Goal: Information Seeking & Learning: Check status

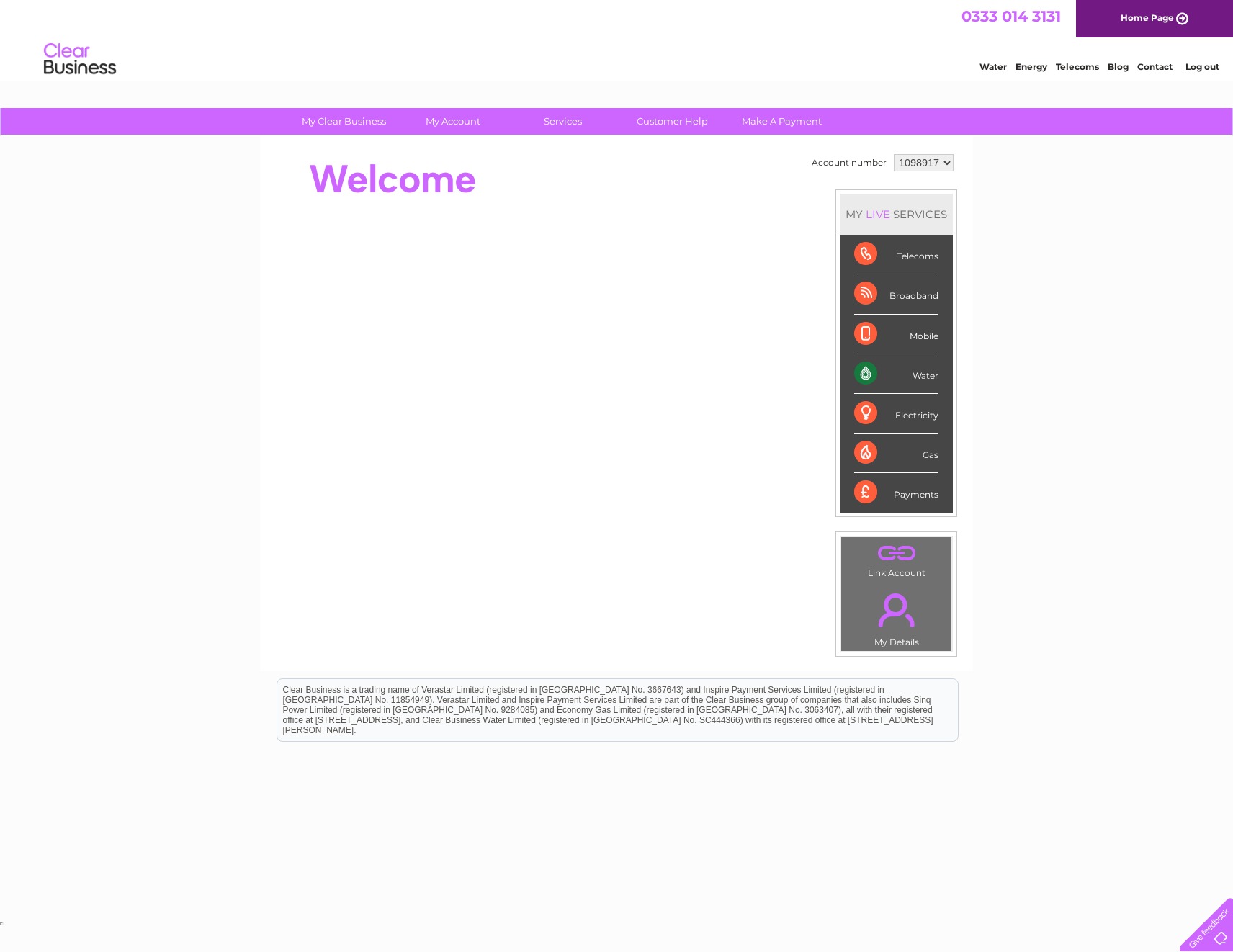
click at [940, 161] on select "1098917 1098920 1098925 1145575" at bounding box center [923, 163] width 60 height 17
click at [985, 167] on div "My Clear Business Login Details My Details My Preferences Link Account My Accou…" at bounding box center [616, 513] width 1233 height 810
click at [1147, 233] on div "My Clear Business Login Details My Details My Preferences Link Account My Accou…" at bounding box center [616, 513] width 1233 height 810
click at [1193, 64] on link "Log out" at bounding box center [1202, 67] width 34 height 11
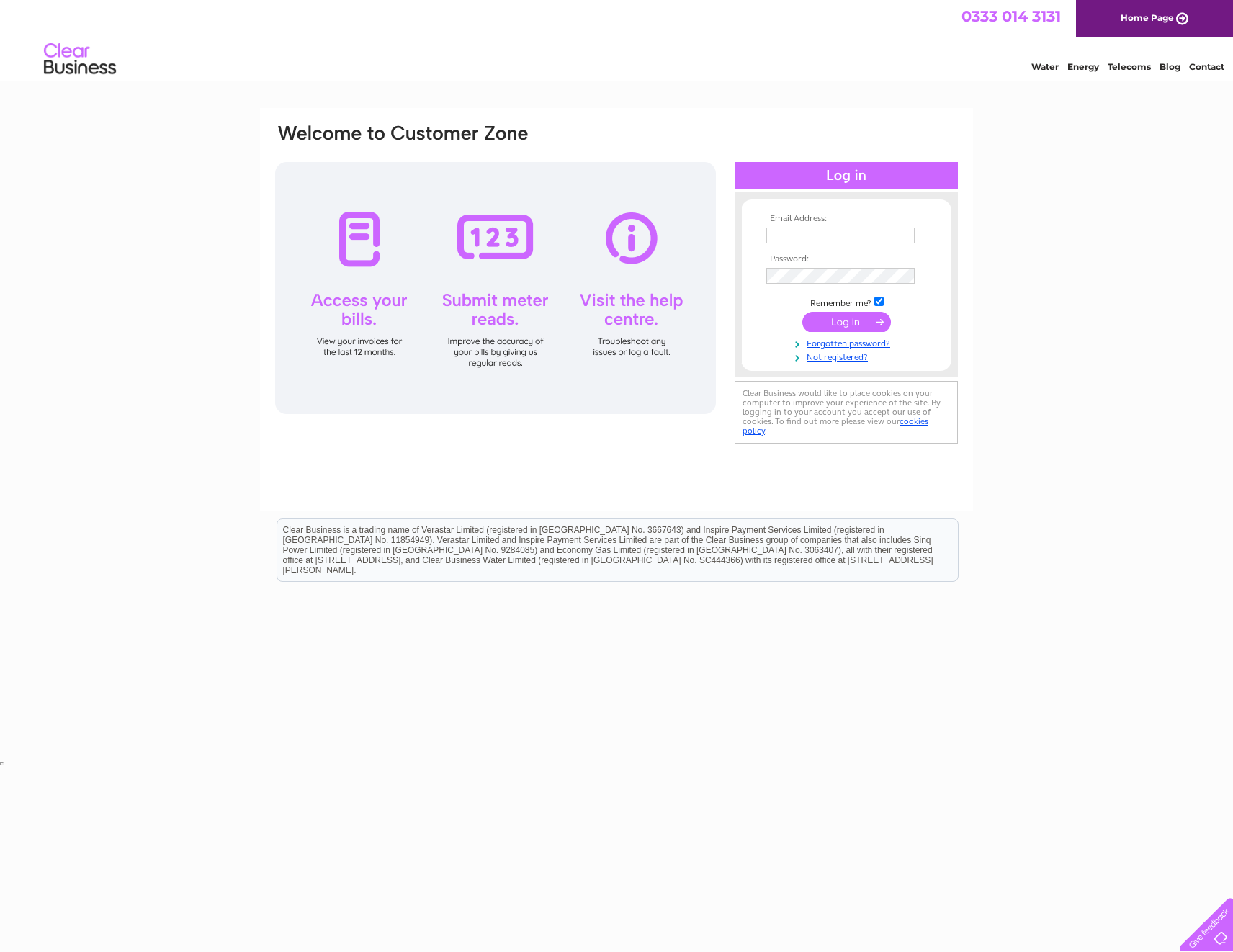
type input "Cheryl.sauvary@pricebailey.co.uk"
click at [742, 271] on form "Email Address: Cheryl.sauvary@pricebailey.co.uk Password: Forgotten password?" at bounding box center [846, 289] width 209 height 150
click at [793, 320] on td at bounding box center [846, 323] width 167 height 27
click at [834, 323] on input "submit" at bounding box center [846, 322] width 89 height 20
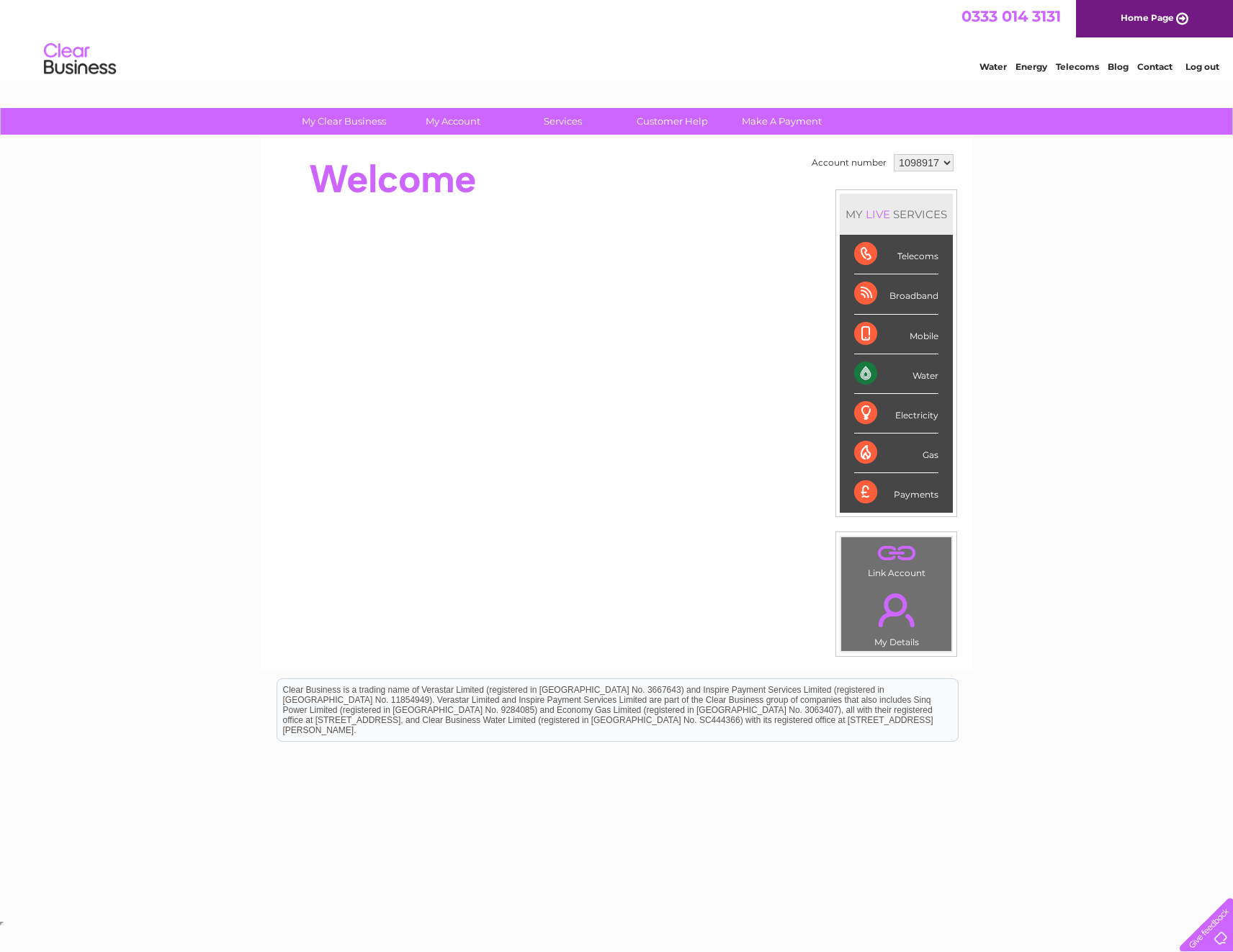
click at [948, 163] on select "1098917 1098920 1098925 1145575" at bounding box center [923, 163] width 60 height 17
click at [929, 164] on select "1098917 1098920 1098925 1145575" at bounding box center [923, 163] width 60 height 17
select select "1145575"
click at [893, 154] on select "1098917 1098920 1098925 1145575" at bounding box center [923, 163] width 60 height 17
click at [865, 413] on div "Electricity" at bounding box center [896, 414] width 84 height 39
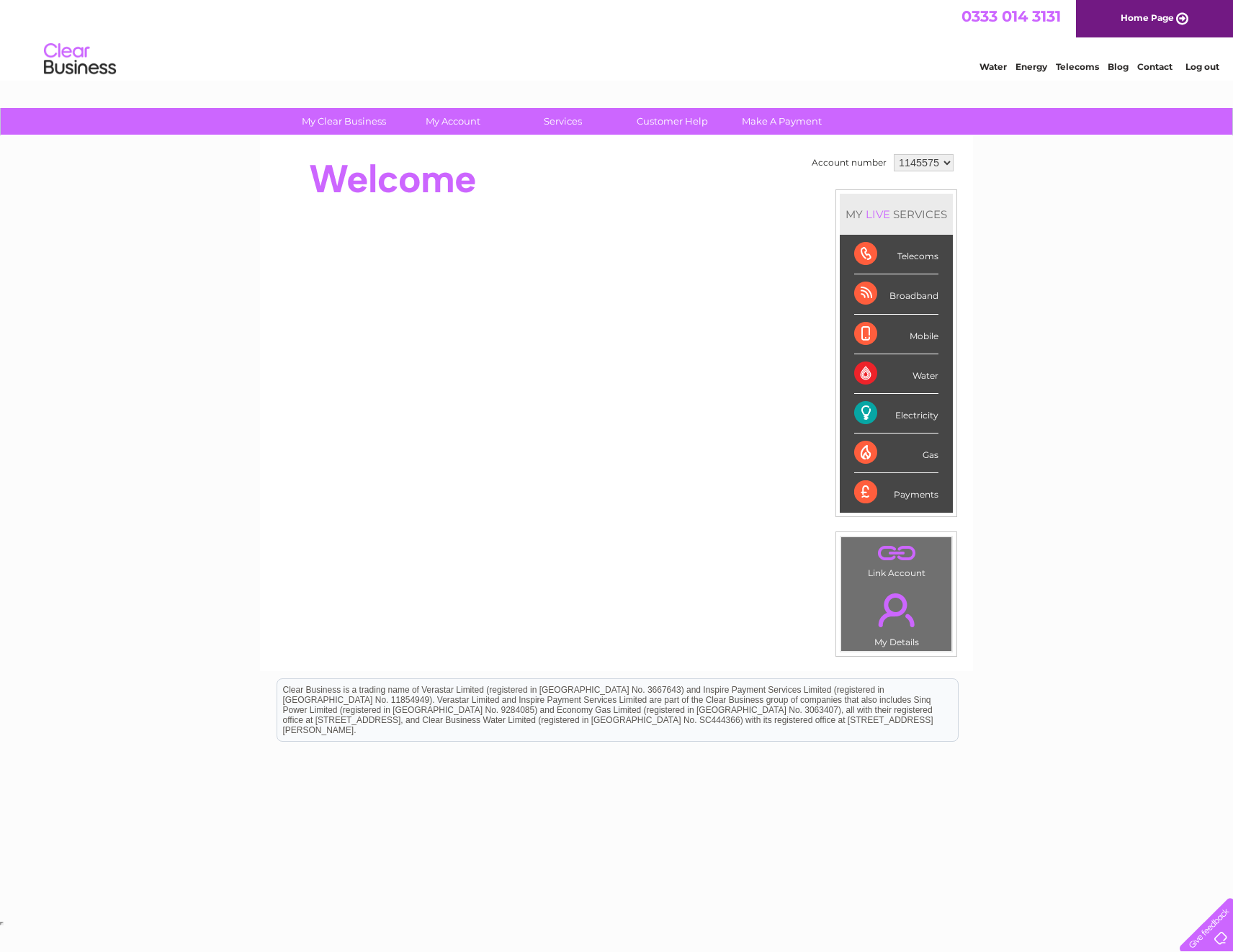
click at [865, 413] on div "Electricity" at bounding box center [896, 414] width 84 height 39
click at [869, 413] on div "Electricity" at bounding box center [896, 414] width 84 height 39
drag, startPoint x: 869, startPoint y: 413, endPoint x: 929, endPoint y: 415, distance: 60.0
click at [929, 415] on div "Electricity" at bounding box center [896, 414] width 84 height 39
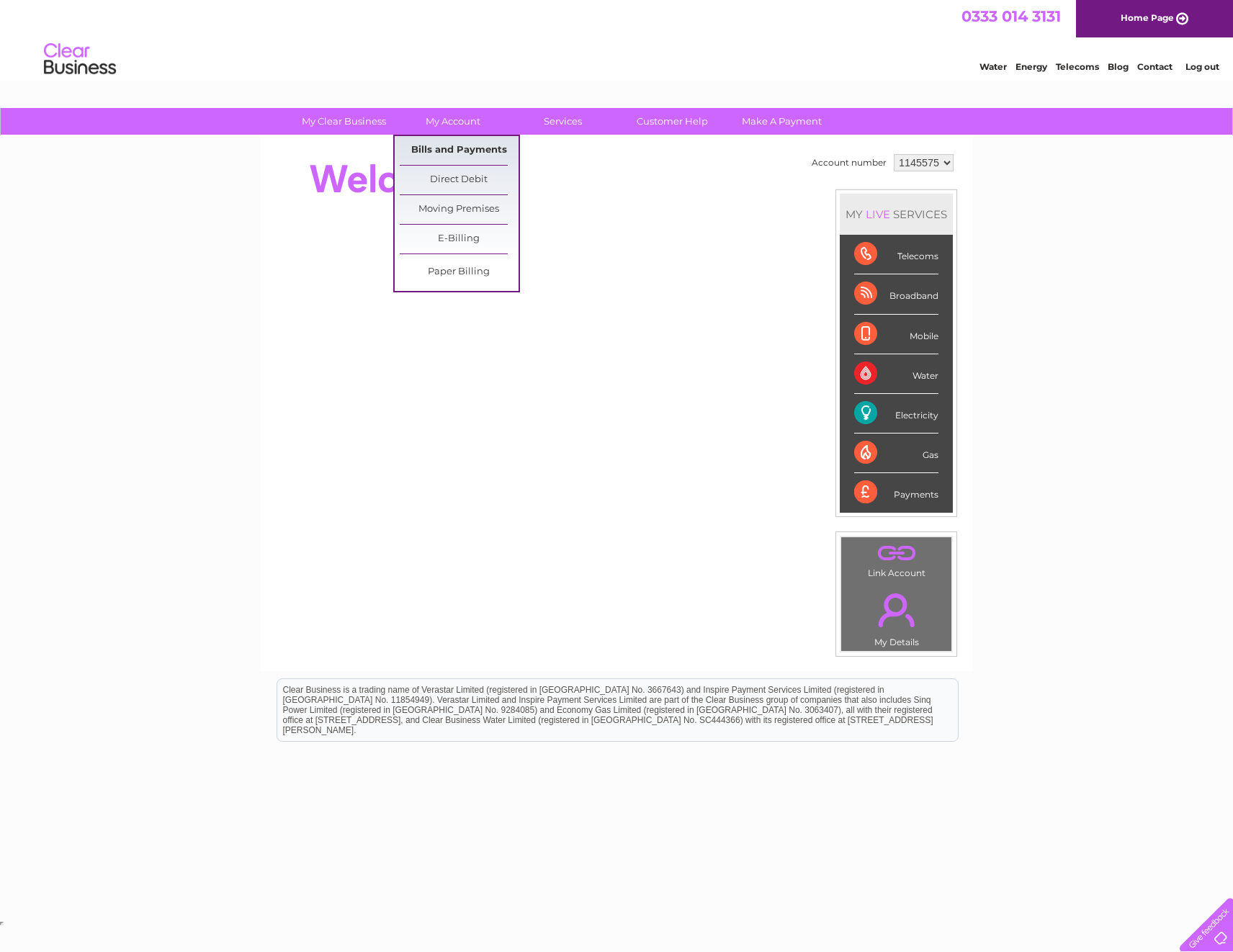
click at [461, 152] on link "Bills and Payments" at bounding box center [458, 150] width 119 height 29
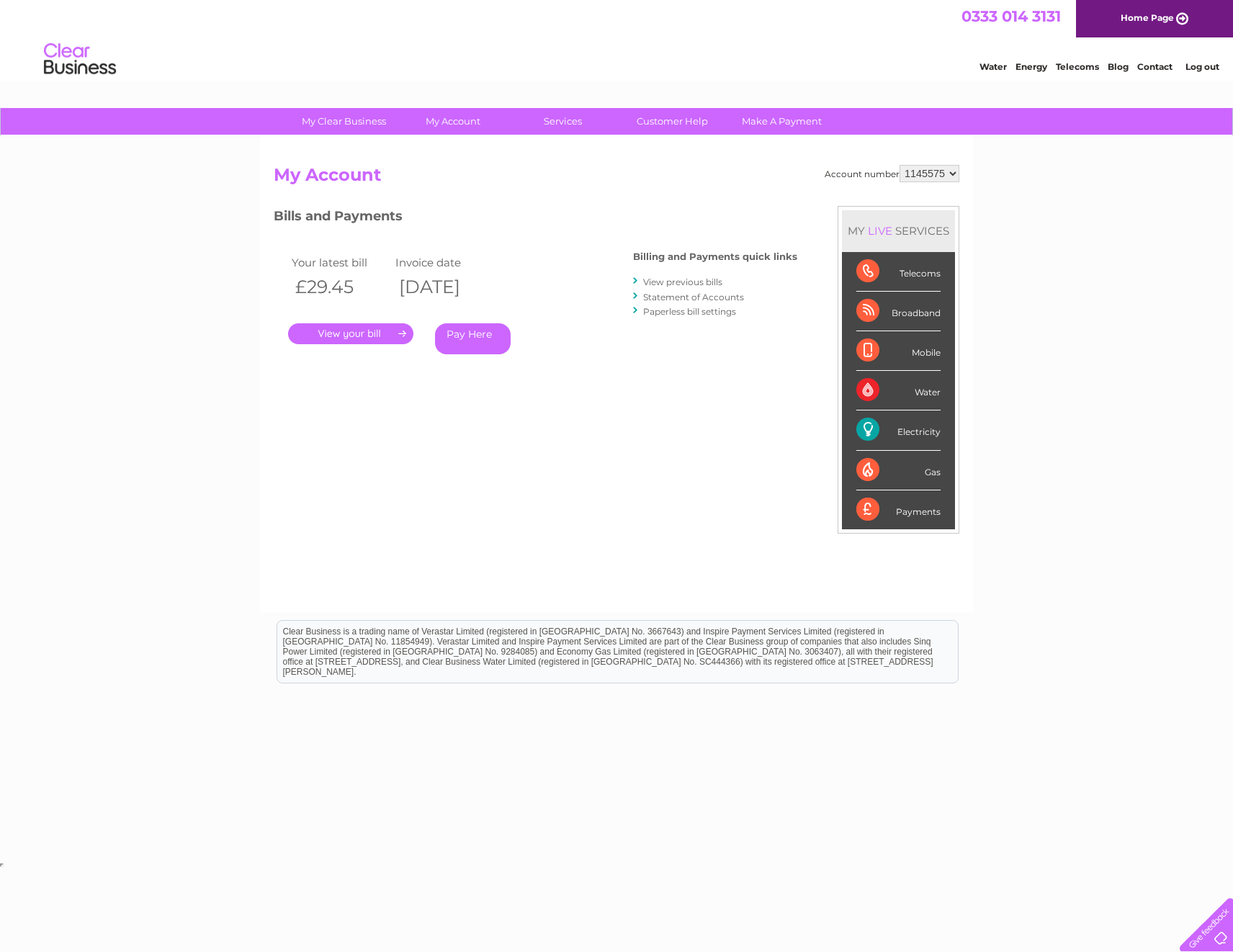
click at [368, 334] on link "." at bounding box center [351, 334] width 125 height 20
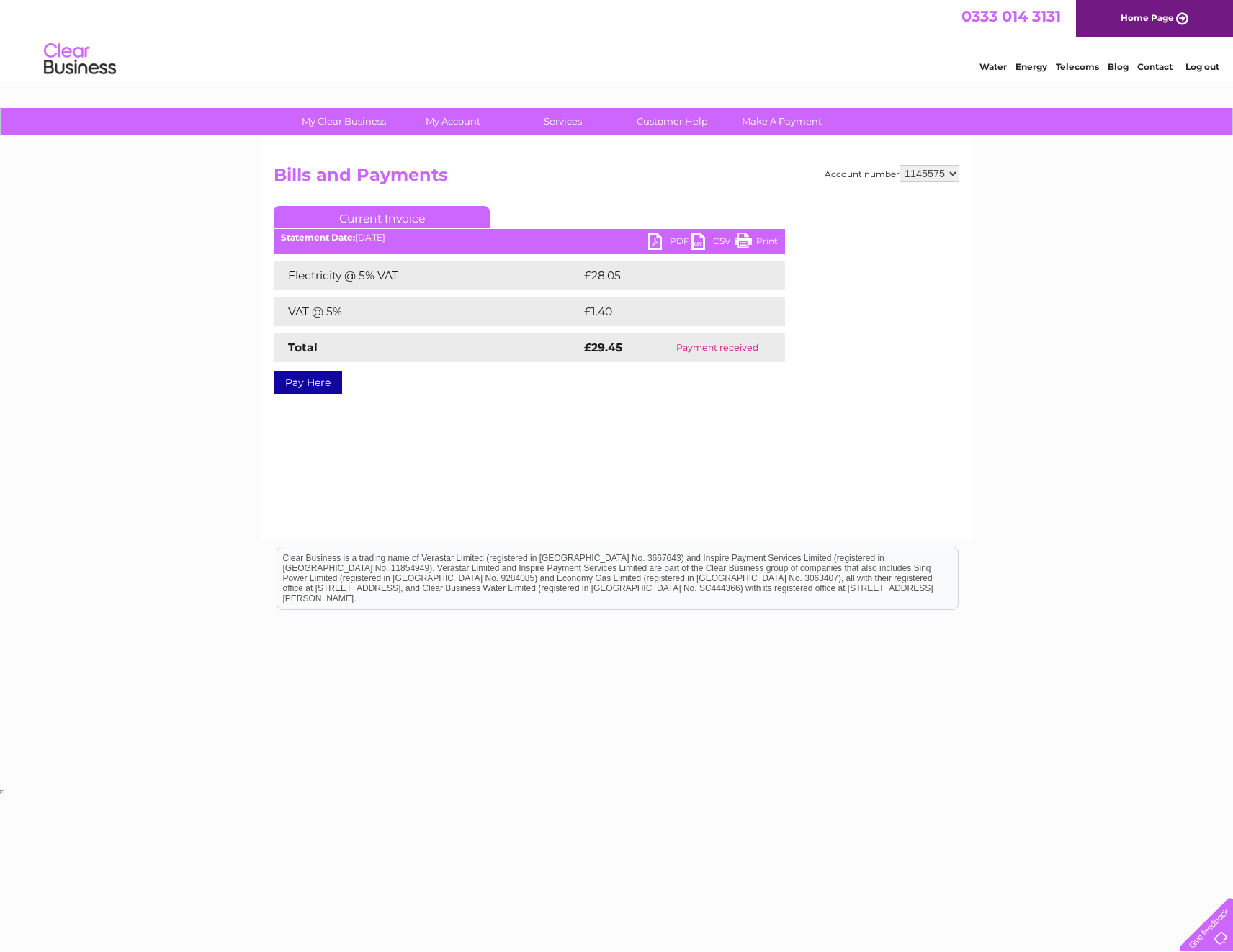
click at [1146, 20] on link "Home Page" at bounding box center [1154, 19] width 157 height 38
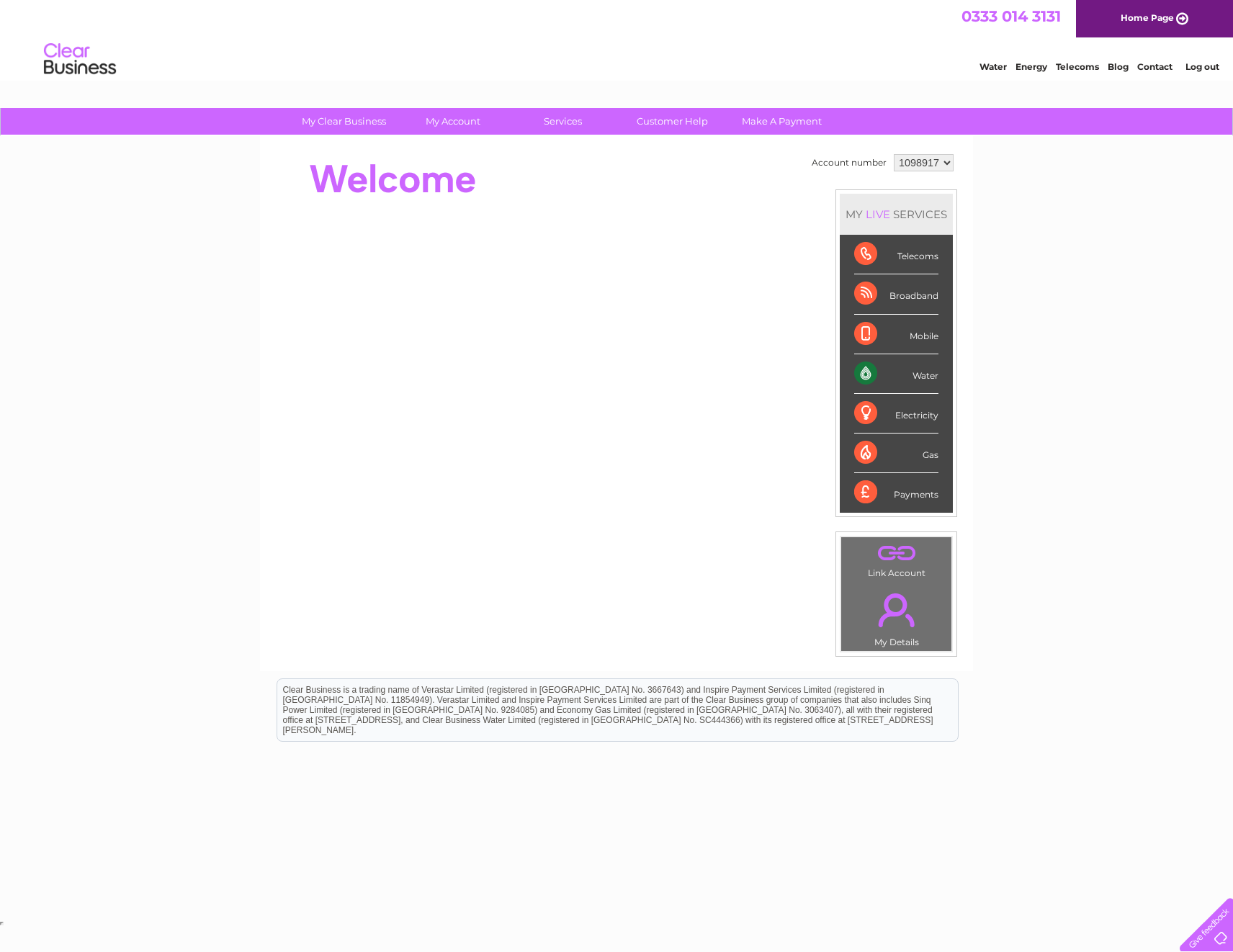
click at [1209, 59] on li "Log out" at bounding box center [1202, 67] width 44 height 18
click at [1207, 62] on link "Log out" at bounding box center [1202, 67] width 34 height 11
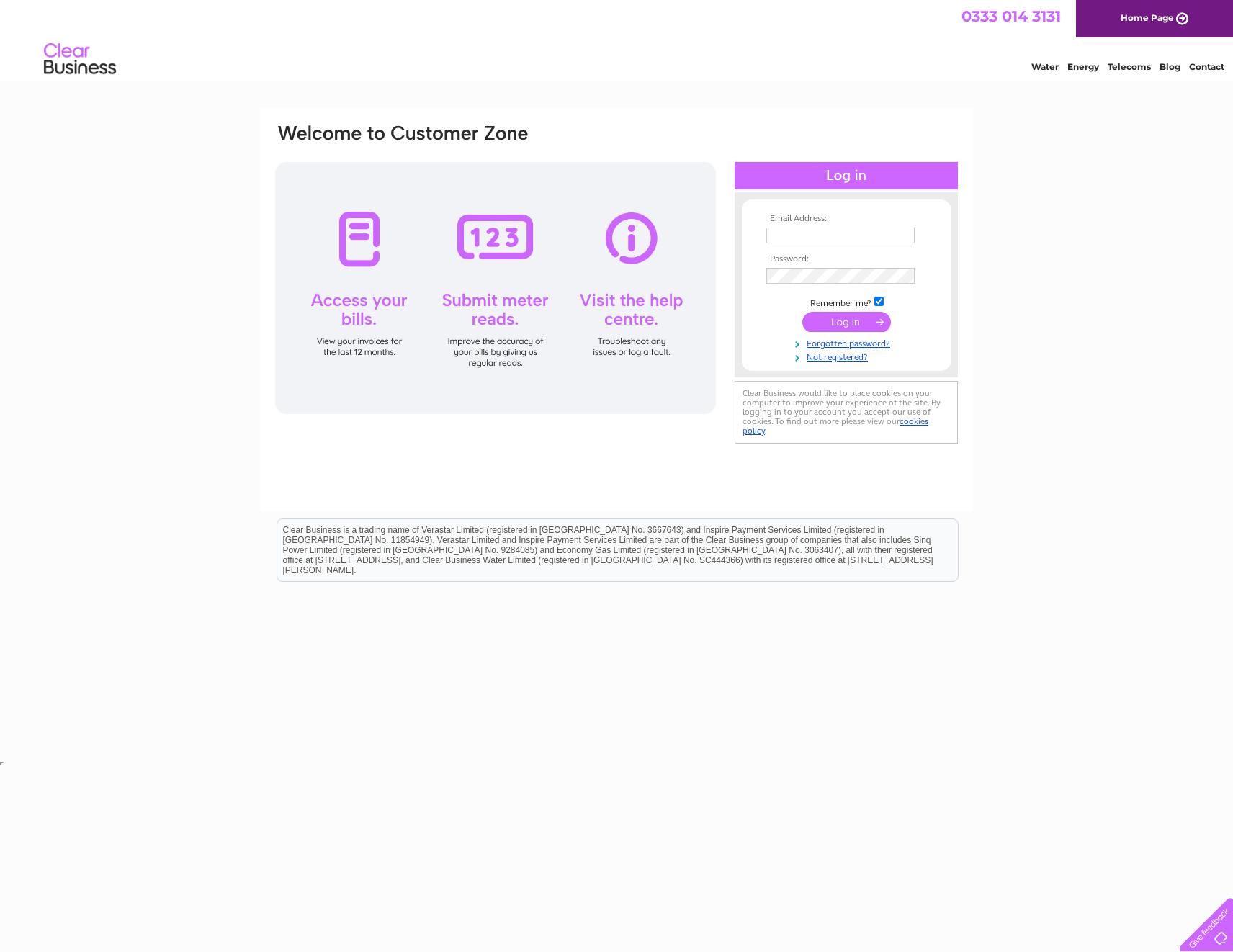
type input "[PERSON_NAME][EMAIL_ADDRESS][DOMAIN_NAME]"
drag, startPoint x: 768, startPoint y: 235, endPoint x: 1018, endPoint y: 241, distance: 250.1
click at [1018, 241] on div "Email Address: Cheryl.sauvary@pricebailey.co.uk Password:" at bounding box center [616, 432] width 1233 height 649
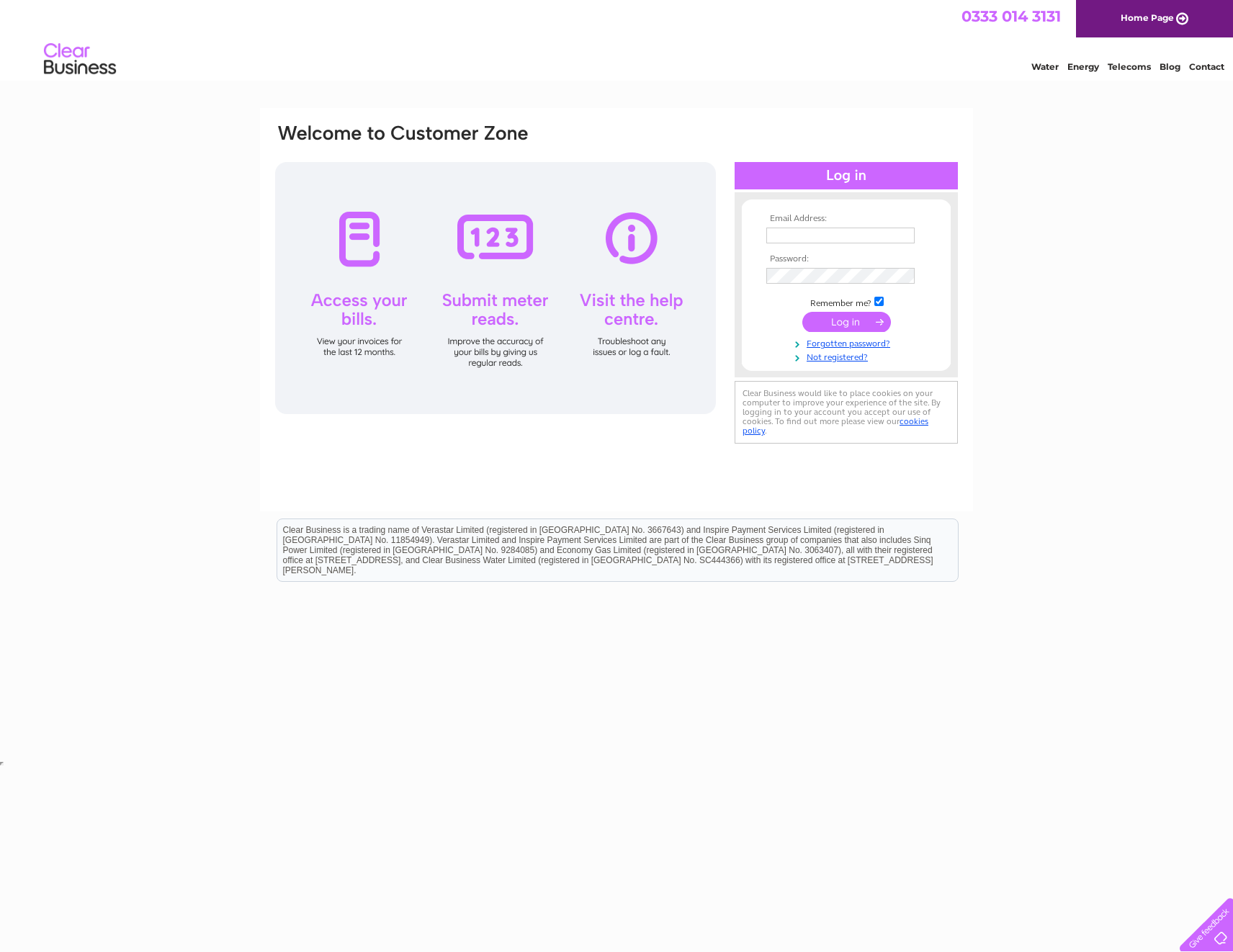
type input "[PERSON_NAME][EMAIL_ADDRESS][DOMAIN_NAME]"
click at [838, 328] on input "submit" at bounding box center [846, 322] width 89 height 20
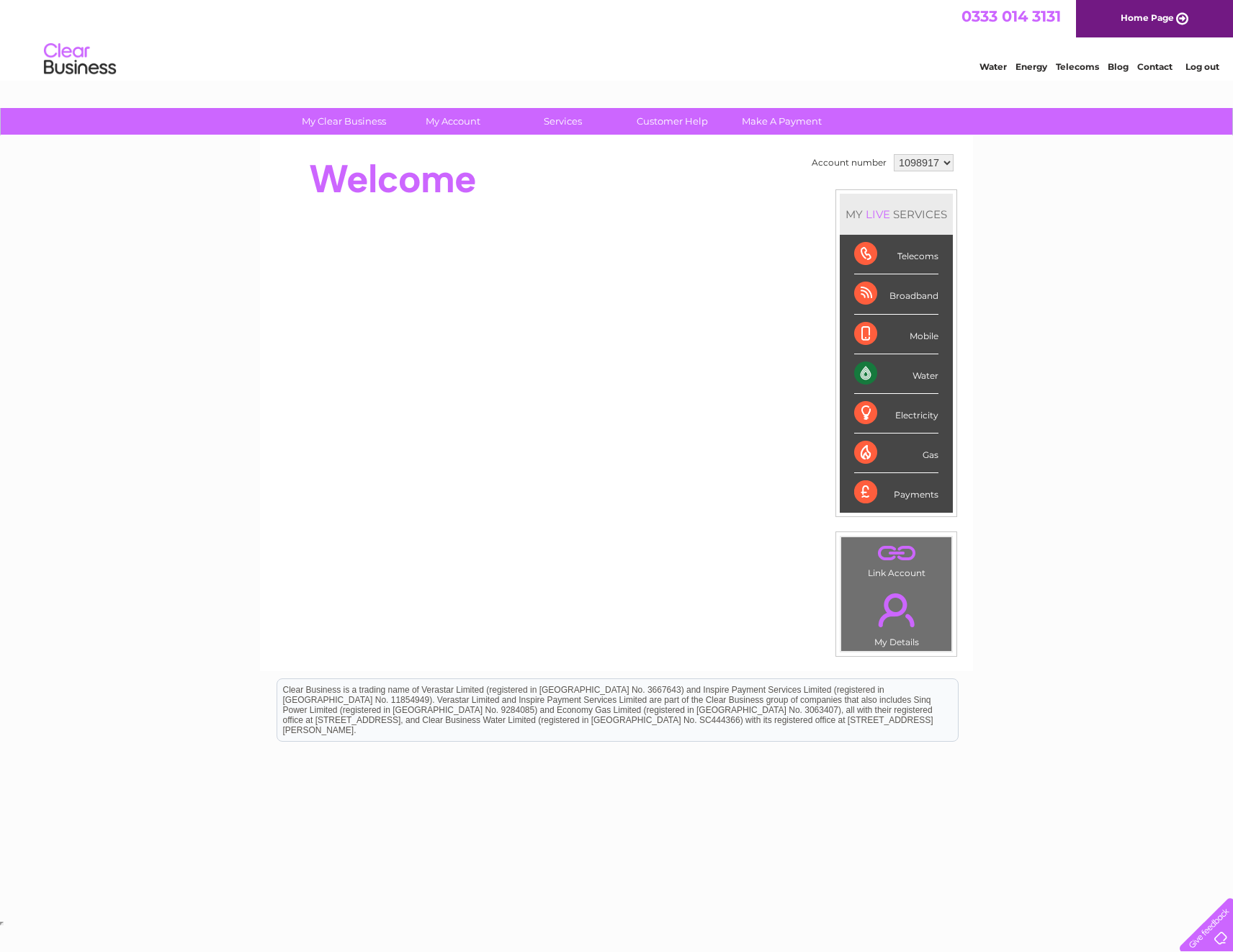
click at [926, 166] on select "1098917 1098920 1098925 1145575" at bounding box center [923, 163] width 60 height 17
select select "1145575"
click at [893, 154] on select "1098917 1098920 1098925 1145575" at bounding box center [923, 163] width 60 height 17
click at [887, 617] on link "." at bounding box center [896, 609] width 103 height 50
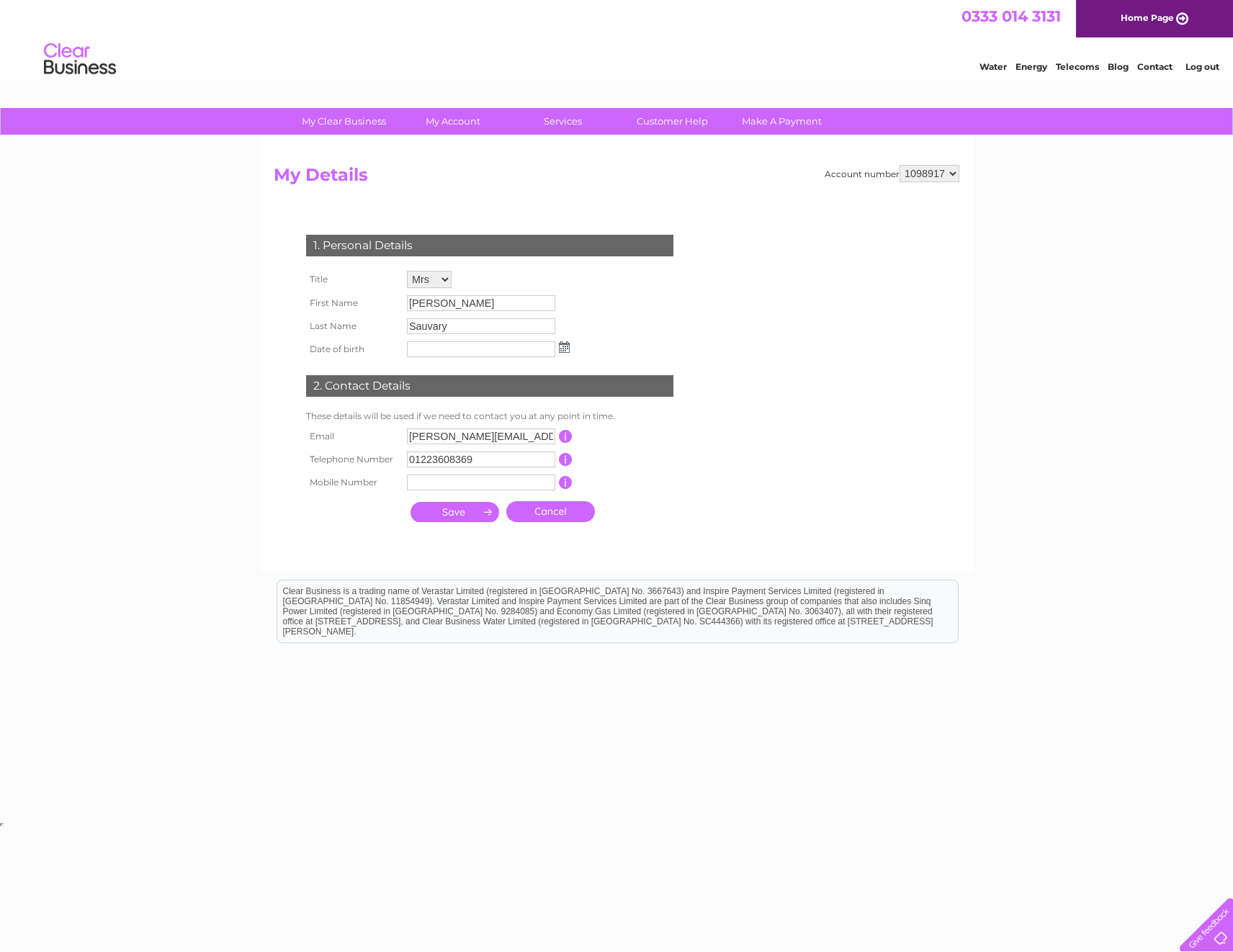
click at [443, 284] on select "Mr Mrs Ms Miss Dr Rev Prof Other" at bounding box center [429, 279] width 44 height 17
select select "Mr"
click at [407, 270] on select "Mr Mrs Ms Miss Dr Rev Prof Other" at bounding box center [430, 280] width 46 height 19
click at [449, 301] on input "Cheryl" at bounding box center [481, 305] width 148 height 16
drag, startPoint x: 454, startPoint y: 304, endPoint x: 361, endPoint y: 308, distance: 93.1
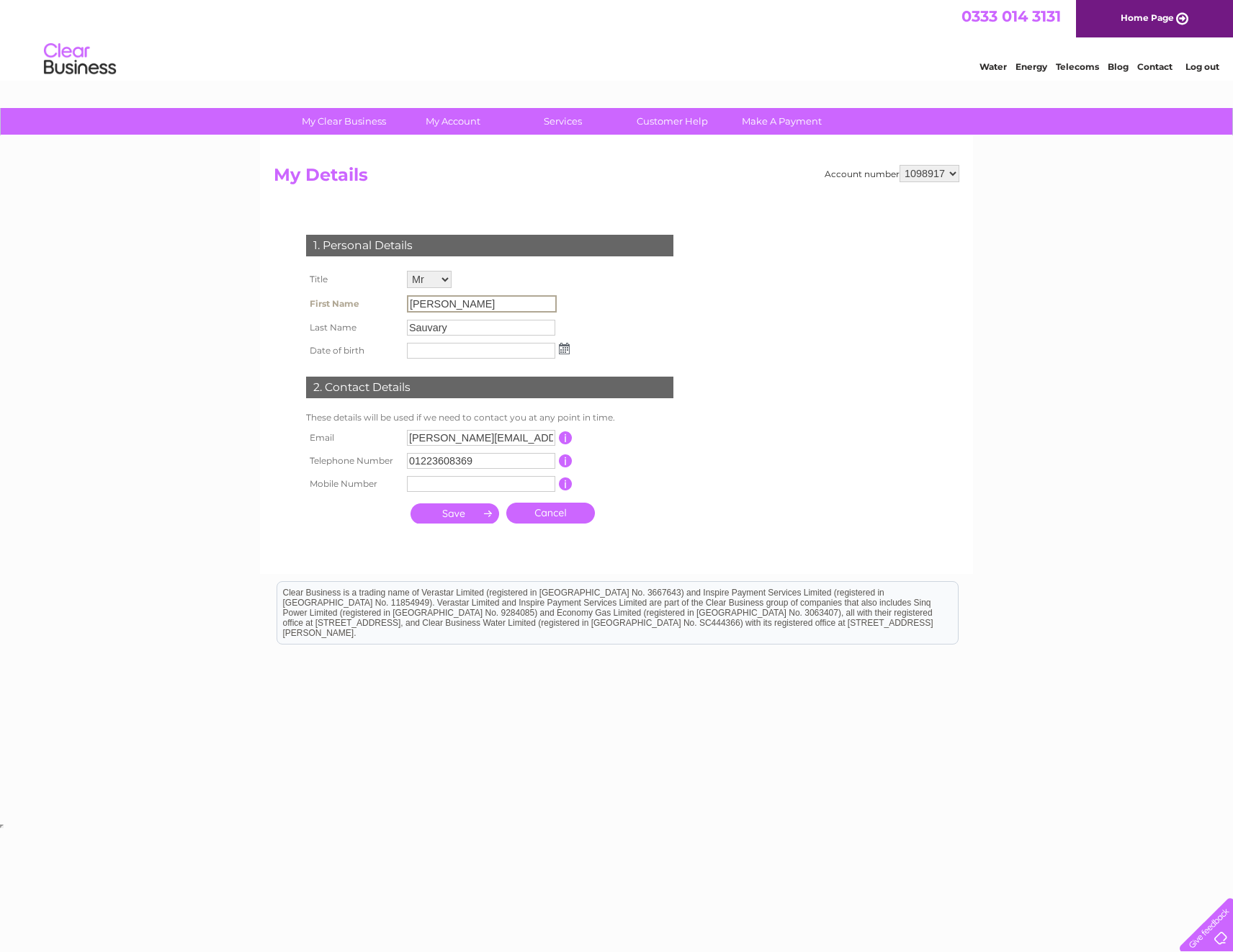
click at [361, 308] on tr "First Name Cheryl" at bounding box center [437, 304] width 270 height 25
drag, startPoint x: 410, startPoint y: 439, endPoint x: 597, endPoint y: 436, distance: 187.0
click at [597, 436] on tr "Email cheryl.sauvary@pricebailey.co.uk This should be a valid email address" at bounding box center [495, 437] width 387 height 25
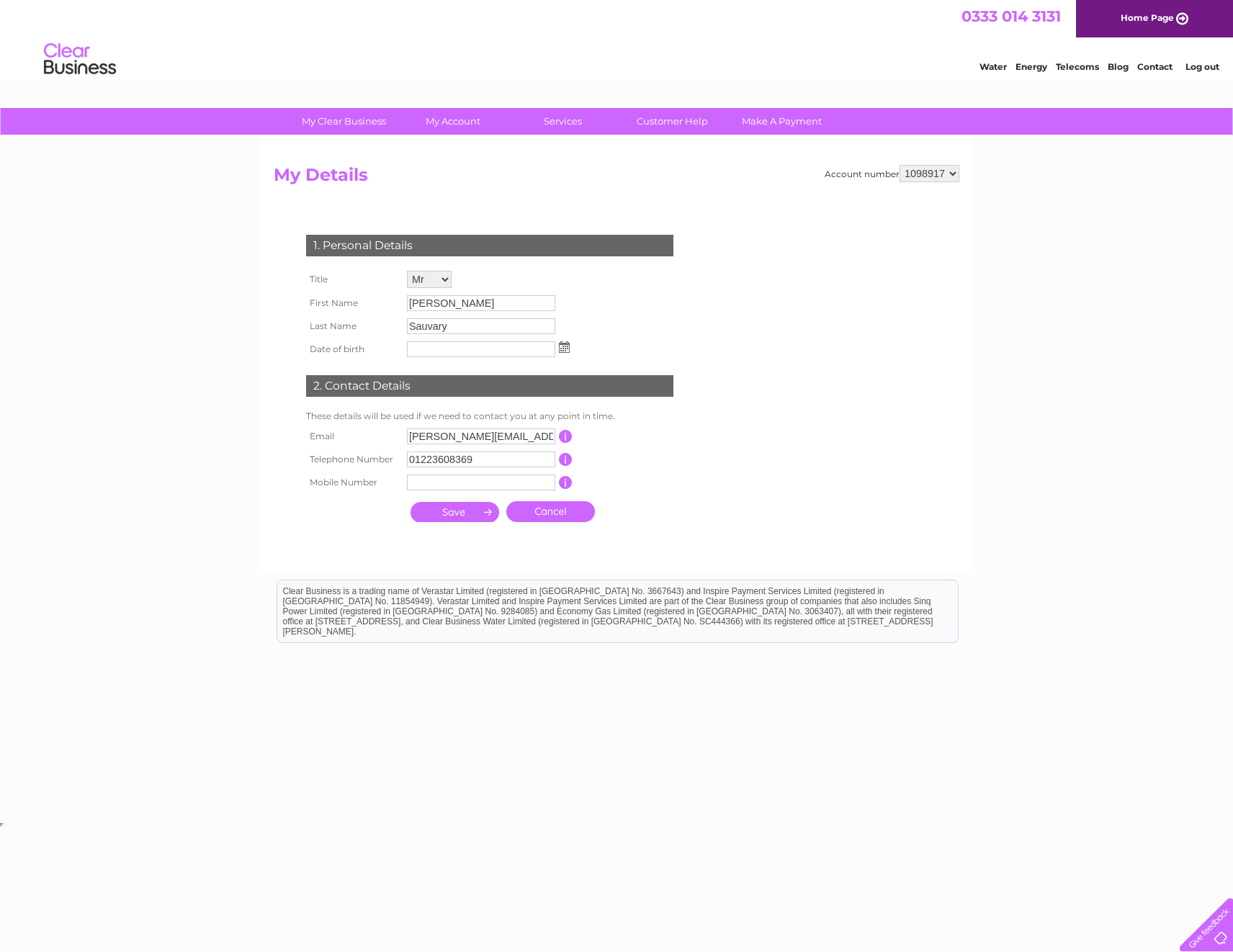
click at [311, 448] on tbody "Email cheryl.sauvary@pricebailey.co.uk This should be a valid email address Tel…" at bounding box center [494, 459] width 385 height 69
drag, startPoint x: 408, startPoint y: 437, endPoint x: 673, endPoint y: 442, distance: 265.0
click at [673, 442] on tr "Email cheryl.sauvary@pricebailey.co.uk This should be a valid email address" at bounding box center [495, 437] width 387 height 25
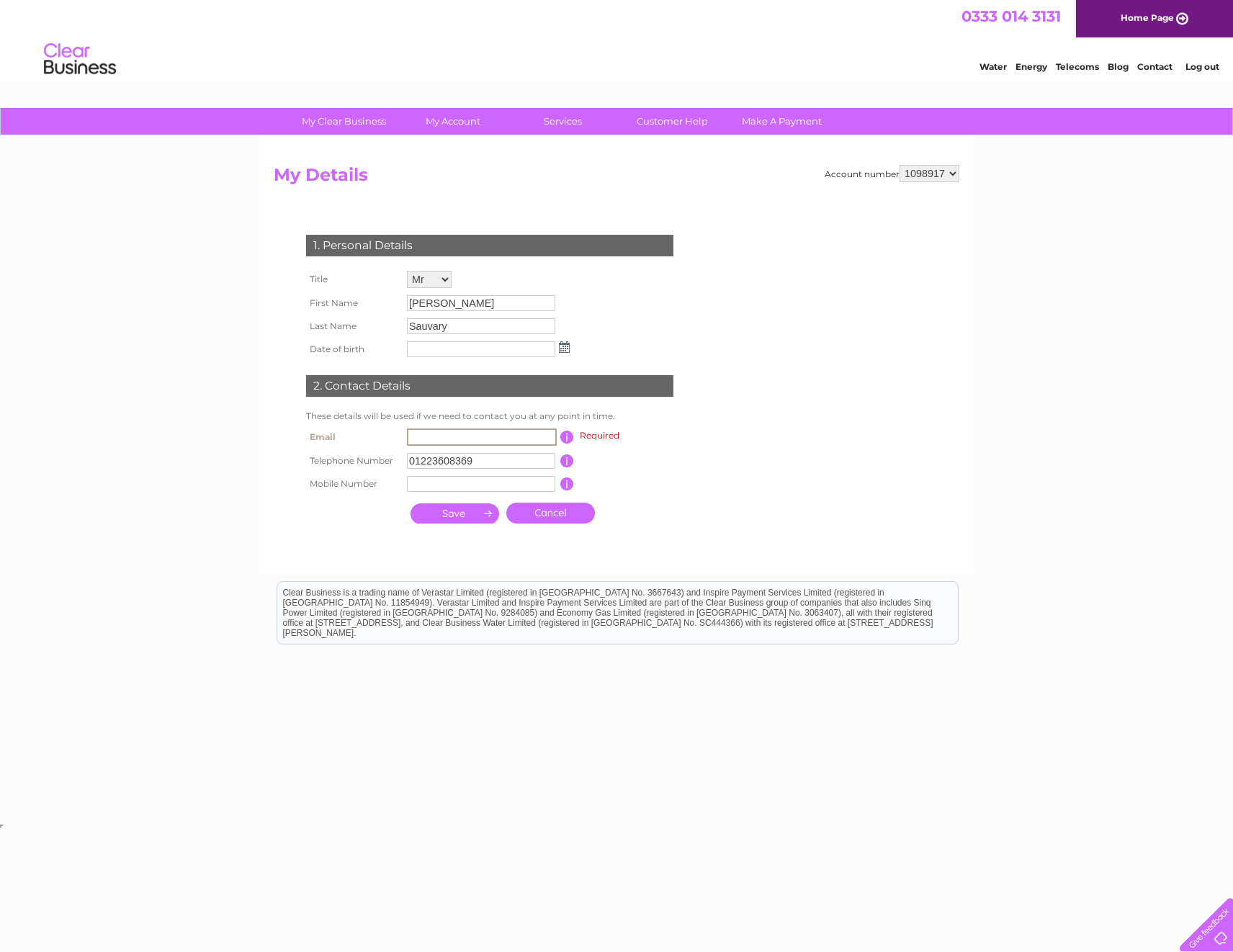
paste input "purchaseledger@pricebailey.co.uk"
type input "purchaseledger@pricebailey.co.uk"
click at [637, 456] on td "This should be a valid landline telephone number starting with either 01, 02, 0…" at bounding box center [631, 461] width 115 height 23
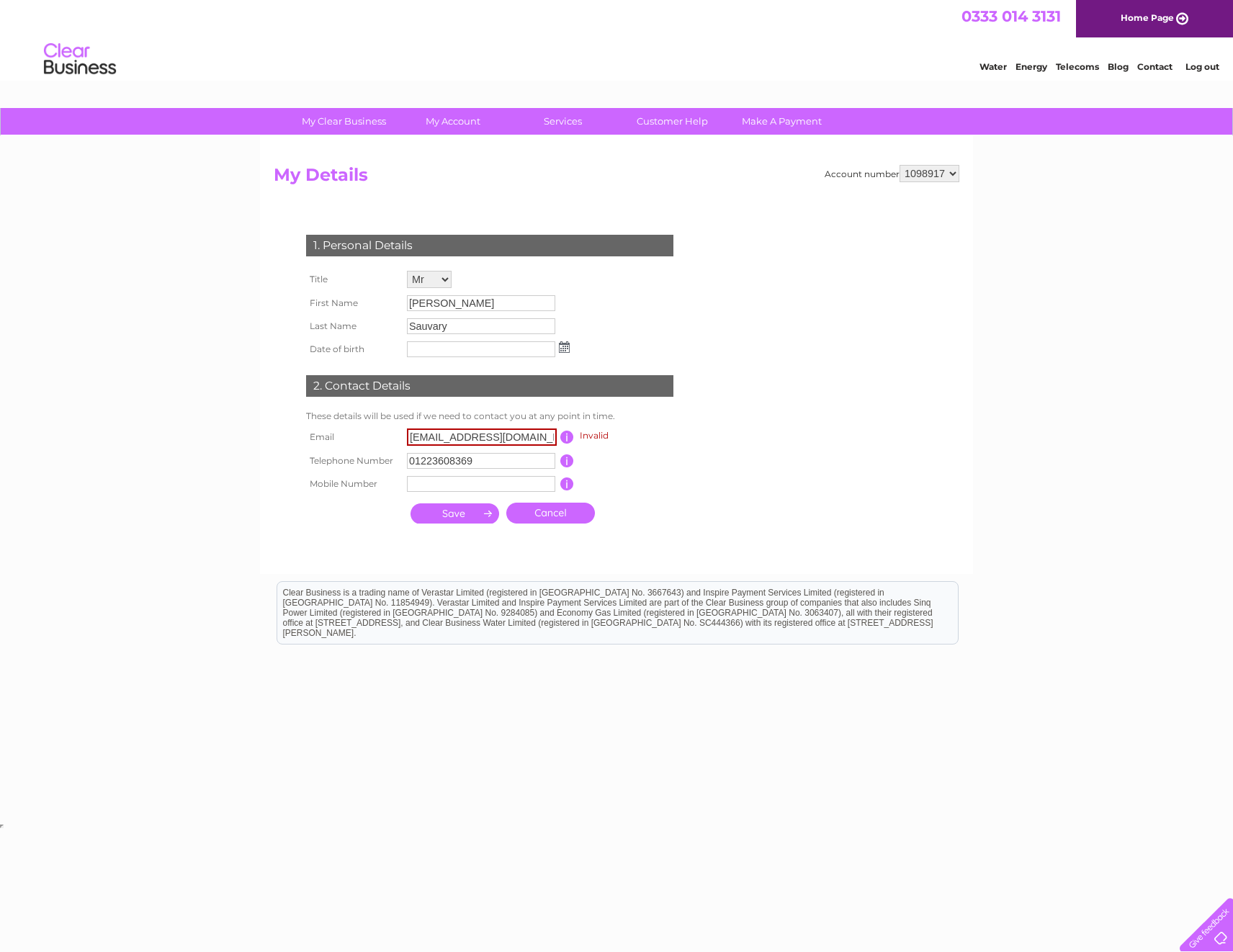
click at [463, 514] on input "submit" at bounding box center [455, 514] width 89 height 20
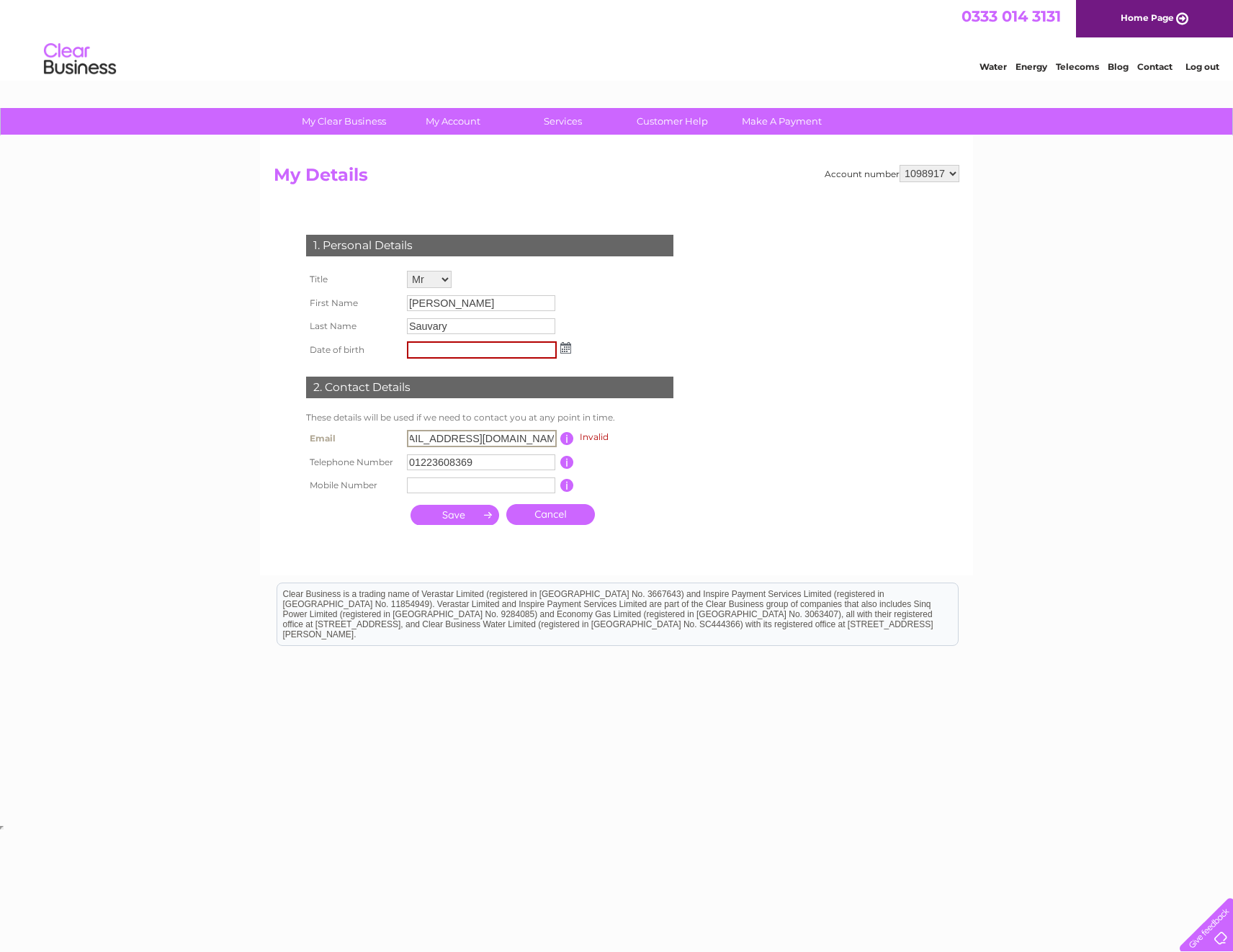
click at [463, 514] on input "submit" at bounding box center [455, 515] width 89 height 20
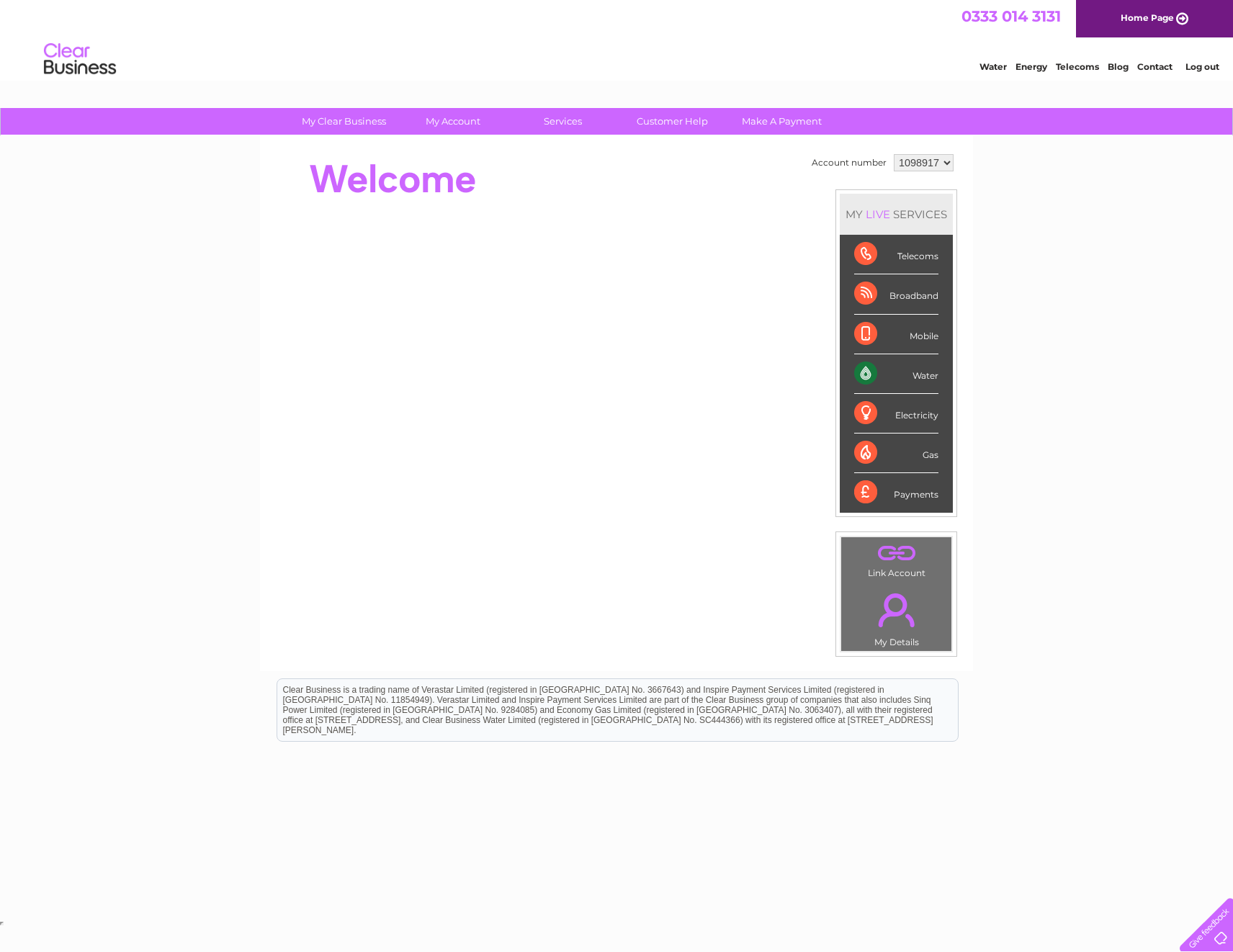
click at [928, 158] on select "1098917 1098920 1098925 1145575" at bounding box center [923, 163] width 60 height 17
click at [947, 164] on select "1098917 1098920 1098925 1145575" at bounding box center [923, 163] width 60 height 17
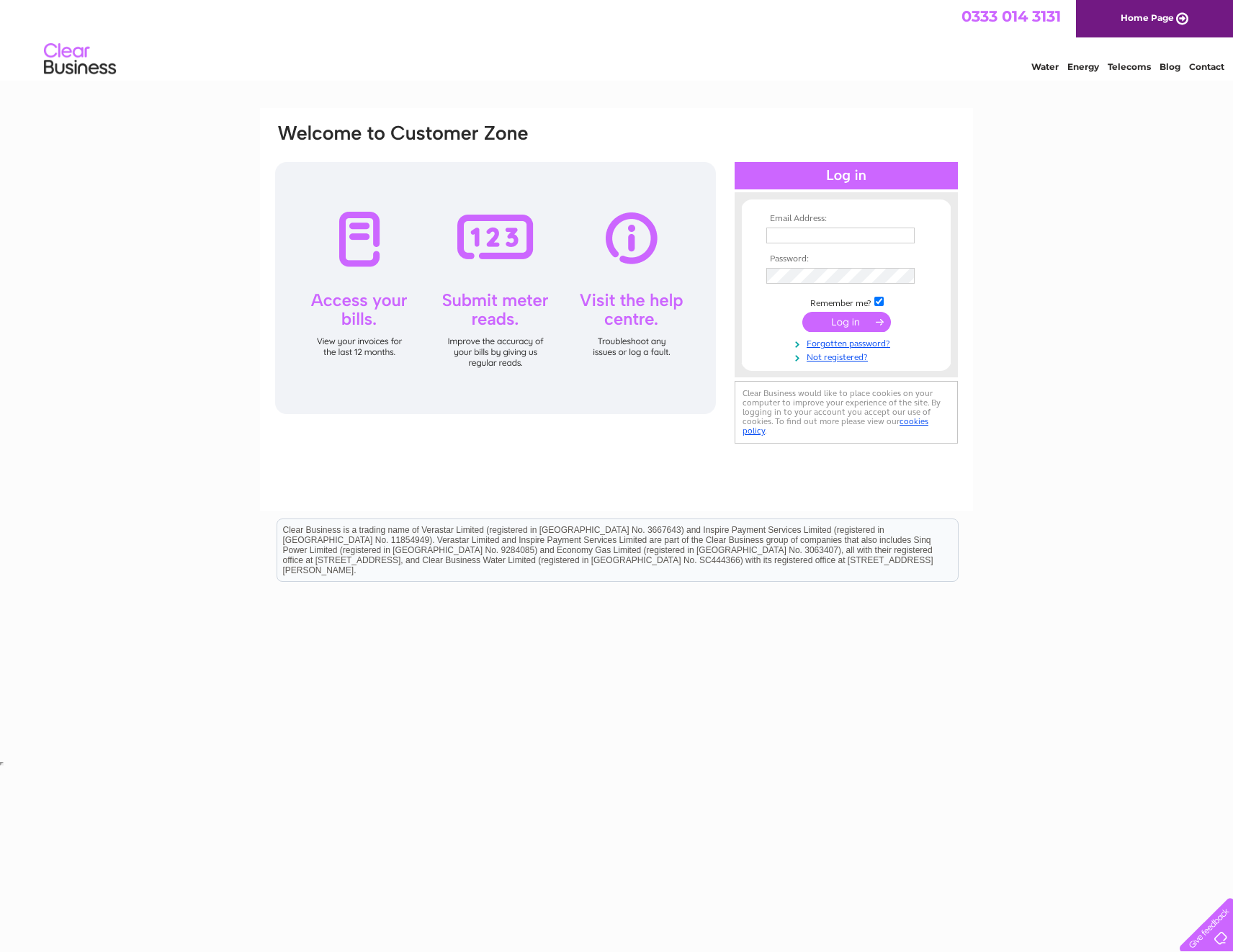
type input "Cheryl.sauvary@pricebailey.co.uk"
click at [837, 329] on input "submit" at bounding box center [846, 322] width 89 height 20
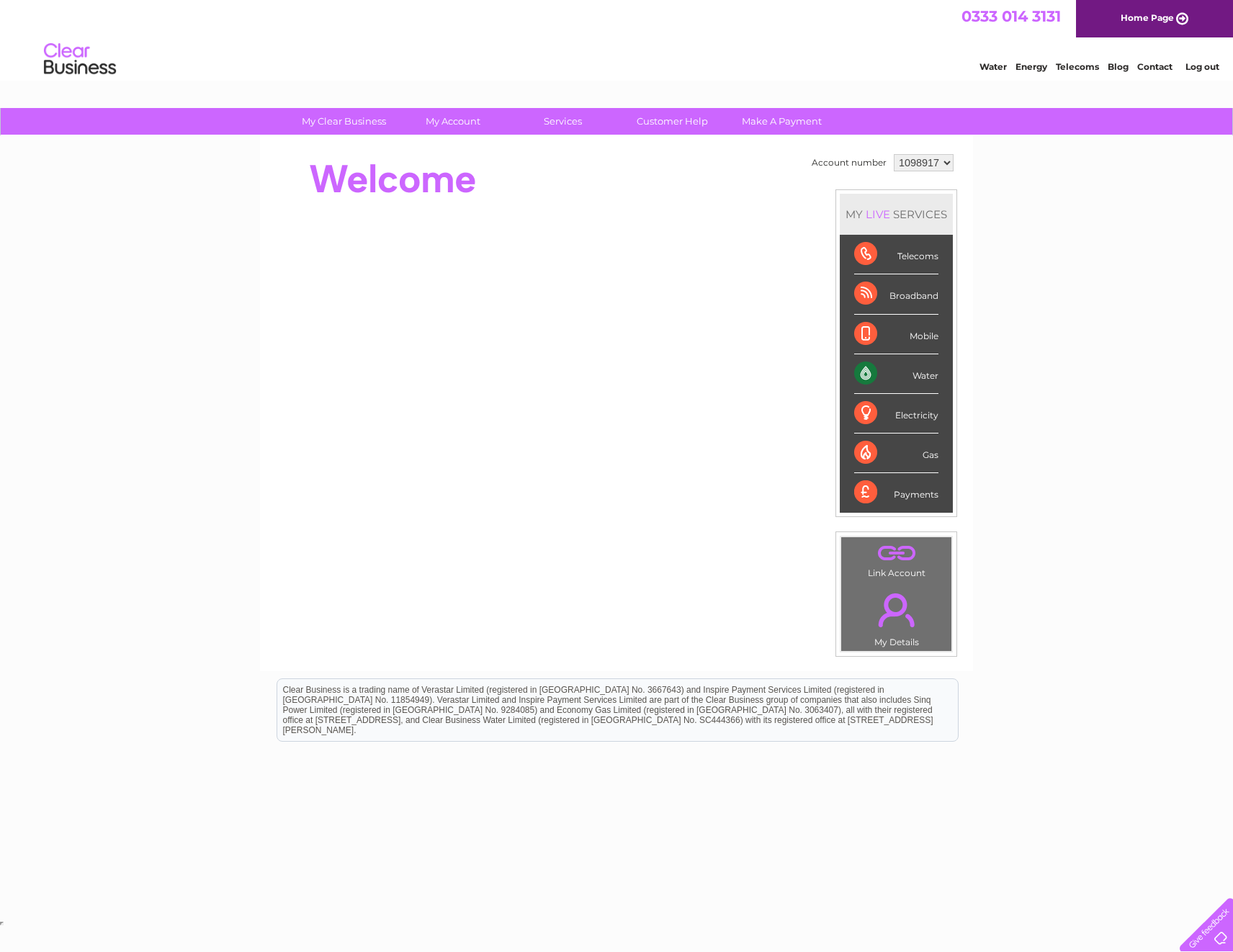
click at [929, 162] on select "1098917 1098920 1098925 1145575" at bounding box center [923, 163] width 60 height 17
click at [935, 153] on td "1098917 1098920 1098925 1145575" at bounding box center [923, 162] width 67 height 25
click at [937, 159] on select "1098917 1098920 1098925 1145575" at bounding box center [923, 163] width 60 height 17
select select "1098920"
click at [893, 154] on select "1098917 1098920 1098925 1145575" at bounding box center [923, 163] width 60 height 17
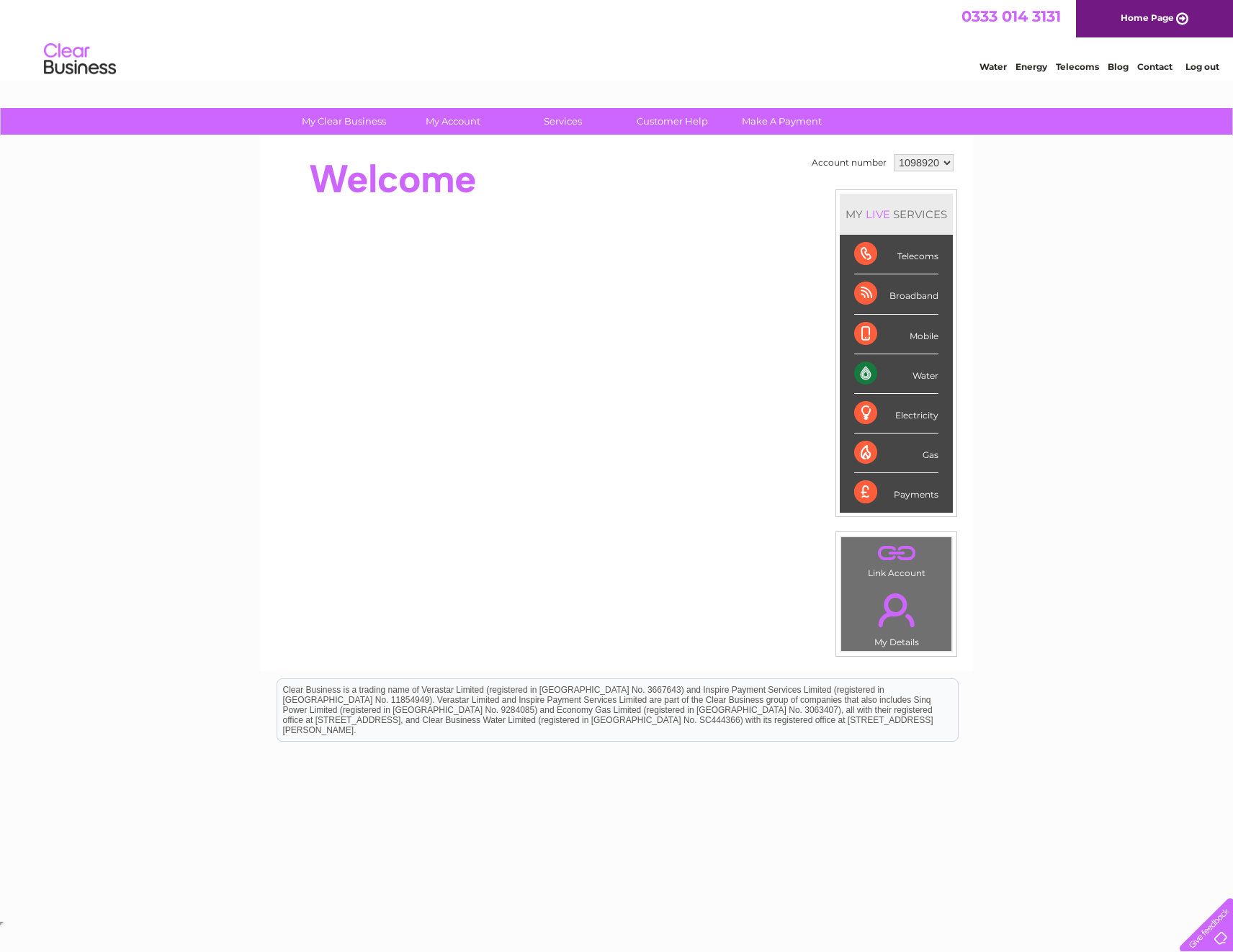
click at [933, 159] on select "1098917 1098920 1098925 1145575" at bounding box center [923, 163] width 60 height 17
click at [893, 154] on select "1098917 1098920 1098925 1145575" at bounding box center [923, 163] width 60 height 17
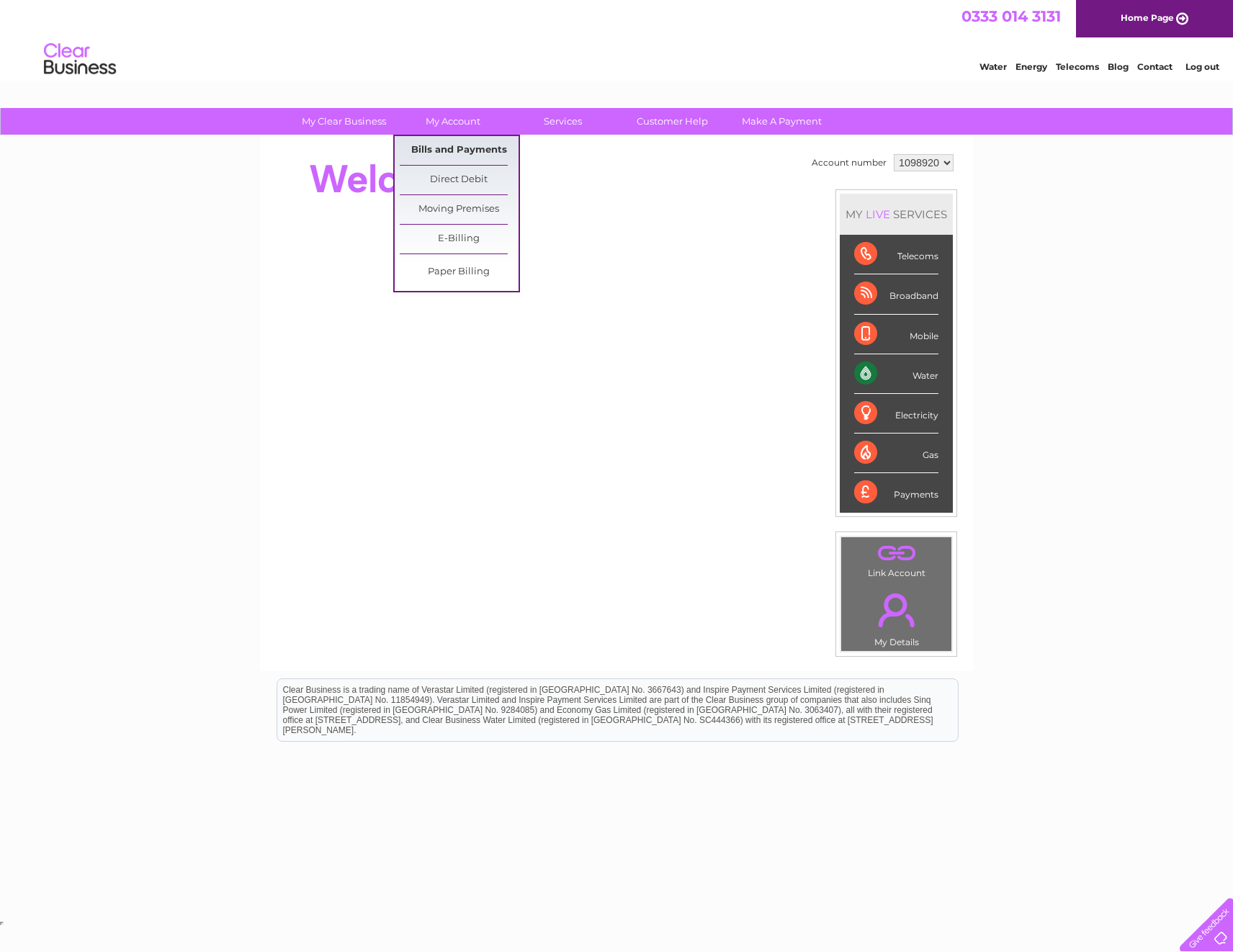
click at [441, 159] on link "Bills and Payments" at bounding box center [458, 150] width 119 height 29
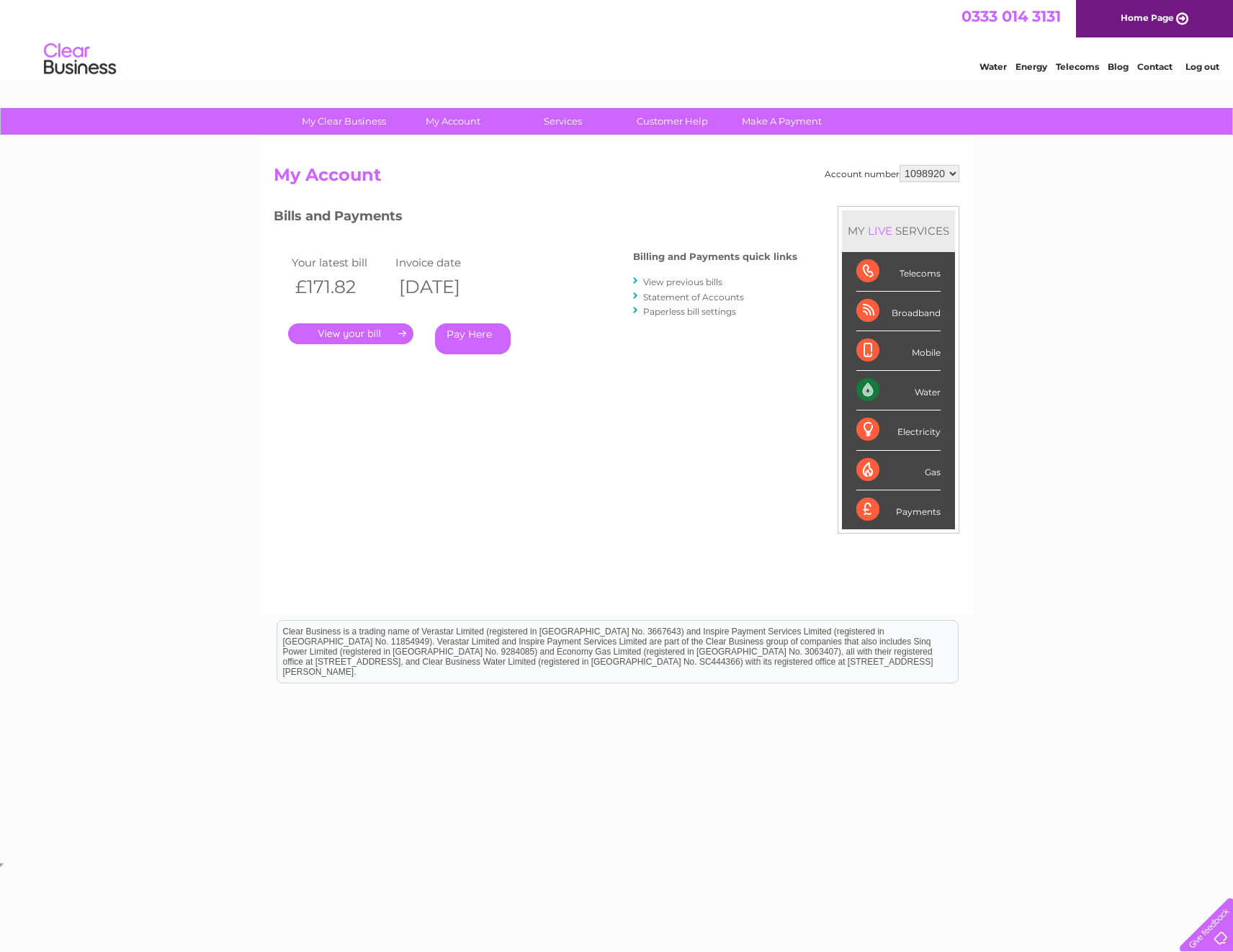
click at [337, 334] on link "." at bounding box center [351, 334] width 125 height 20
click at [946, 173] on select "1098917 1098920 1098925 1145575" at bounding box center [929, 173] width 60 height 17
select select "1098917"
click at [899, 165] on select "1098917 1098920 1098925 1145575" at bounding box center [929, 173] width 60 height 17
click at [918, 170] on select "1098917 1098920 1098925 1145575" at bounding box center [929, 173] width 60 height 17
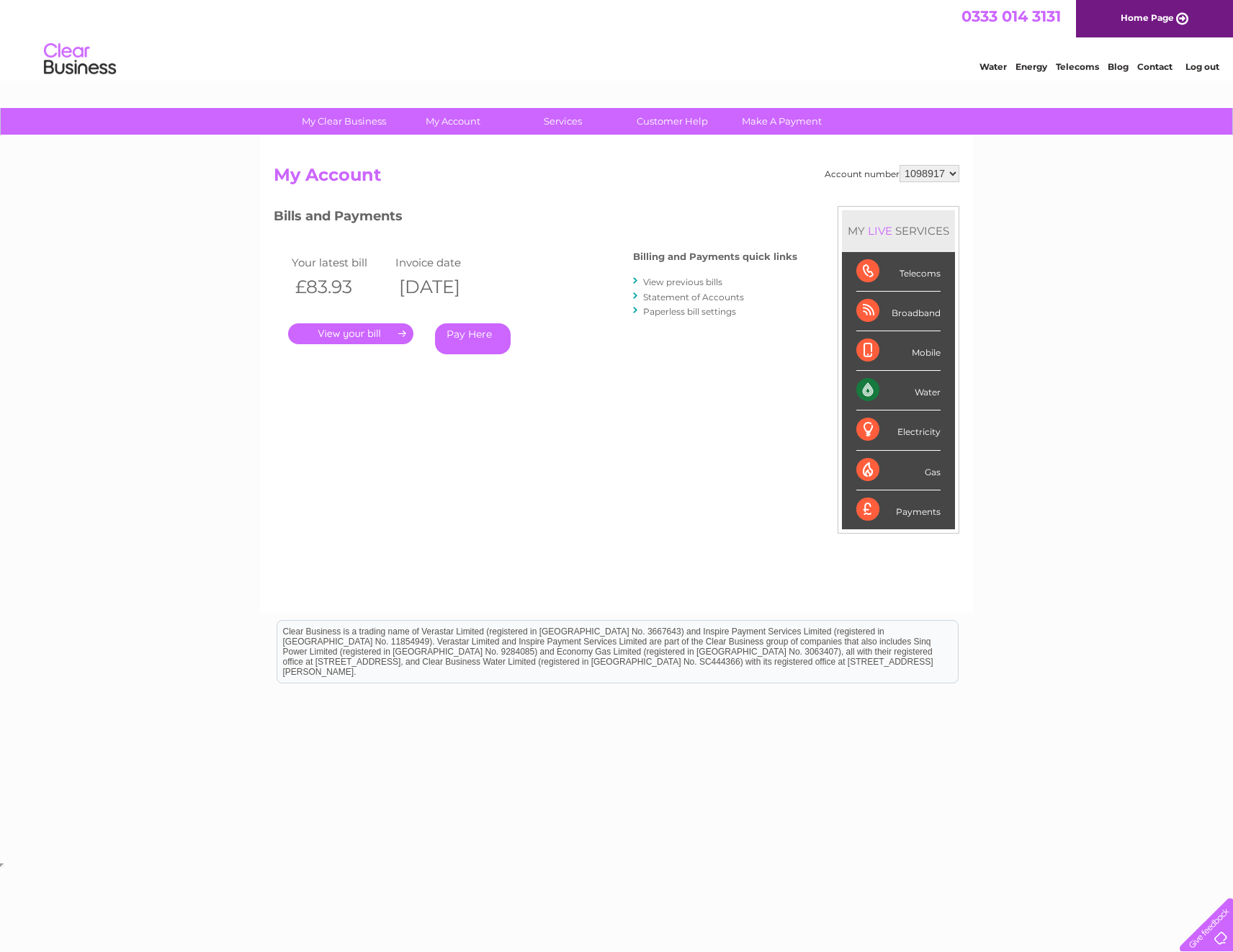
select select "1098925"
click at [899, 165] on select "1098917 1098920 1098925 1145575" at bounding box center [929, 173] width 60 height 17
click at [933, 173] on select "1098917 1098920 1098925 1145575" at bounding box center [929, 173] width 60 height 17
select select "1145575"
click at [899, 165] on select "1098917 1098920 1098925 1145575" at bounding box center [929, 173] width 60 height 17
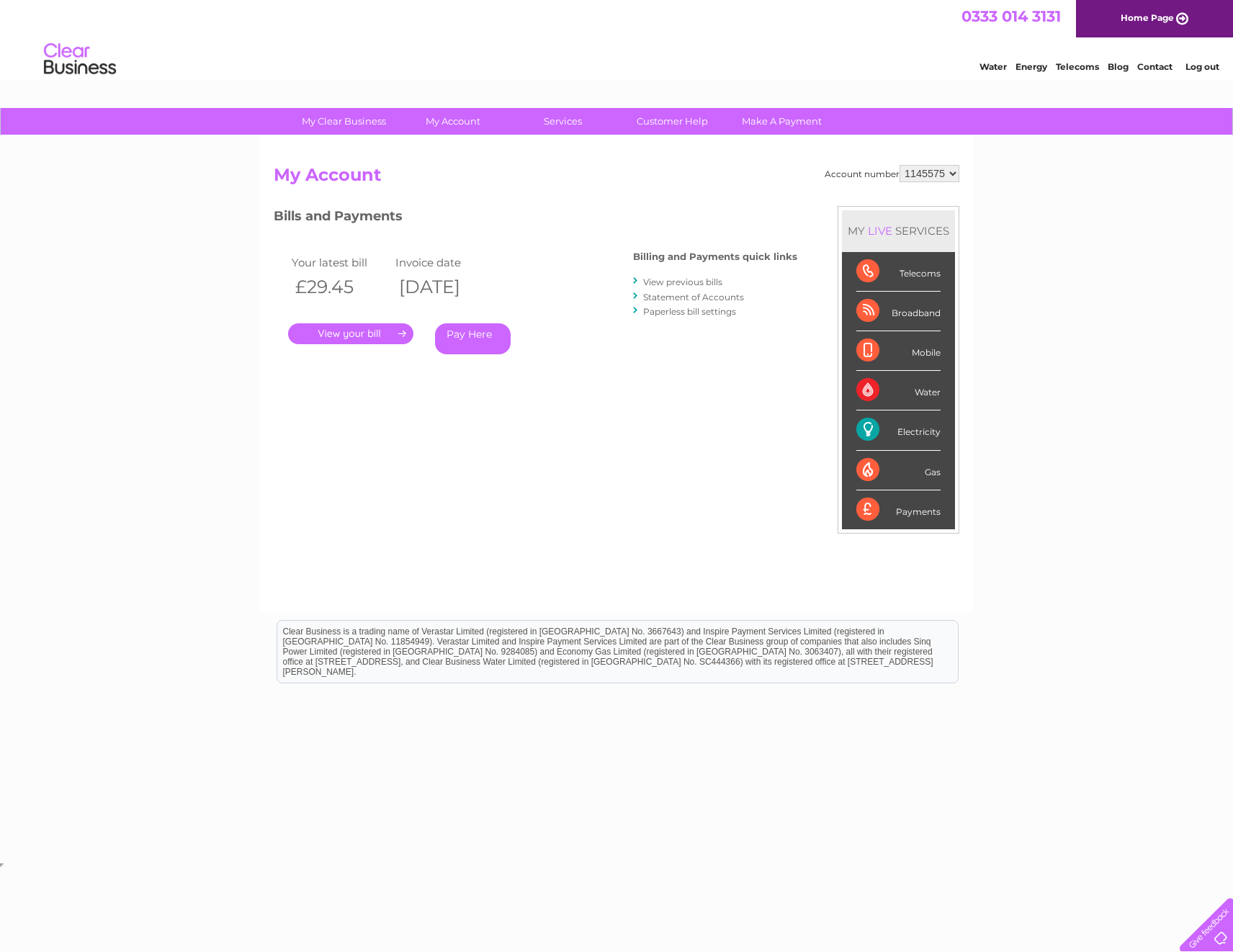
click at [325, 328] on link "." at bounding box center [351, 334] width 125 height 20
